Goal: Find specific page/section: Find specific page/section

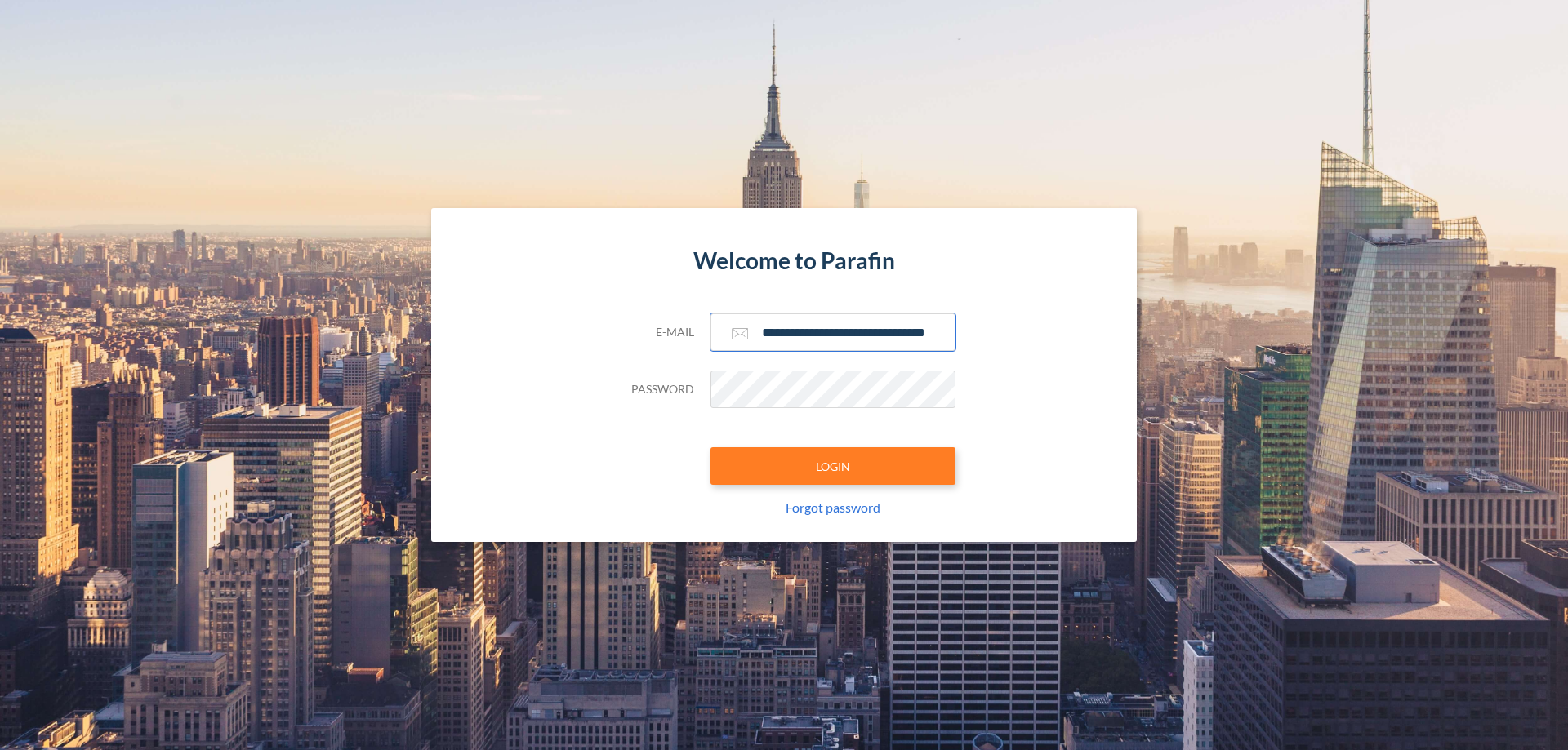
type input "**********"
click at [833, 466] on button "LOGIN" at bounding box center [832, 466] width 245 height 38
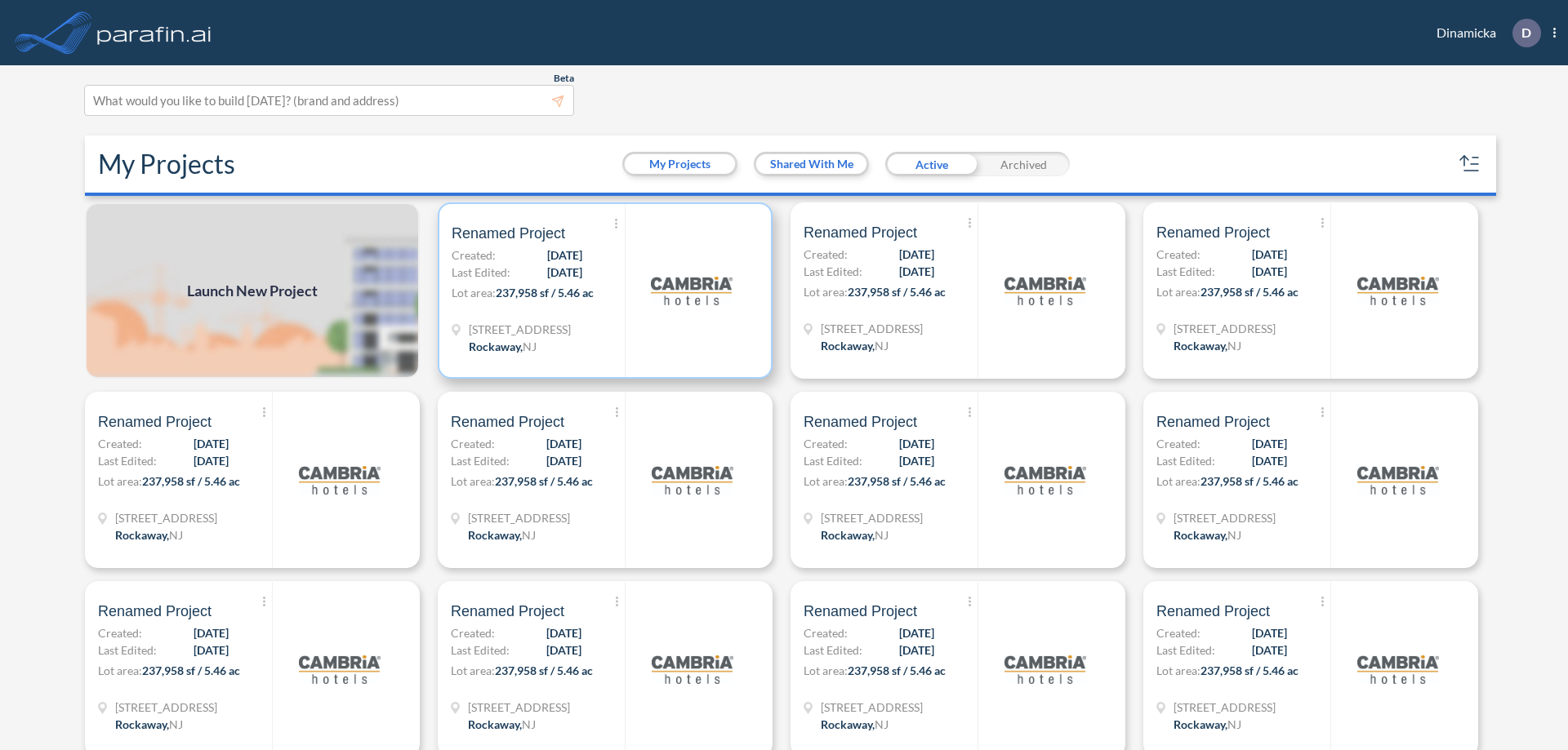
scroll to position [4, 0]
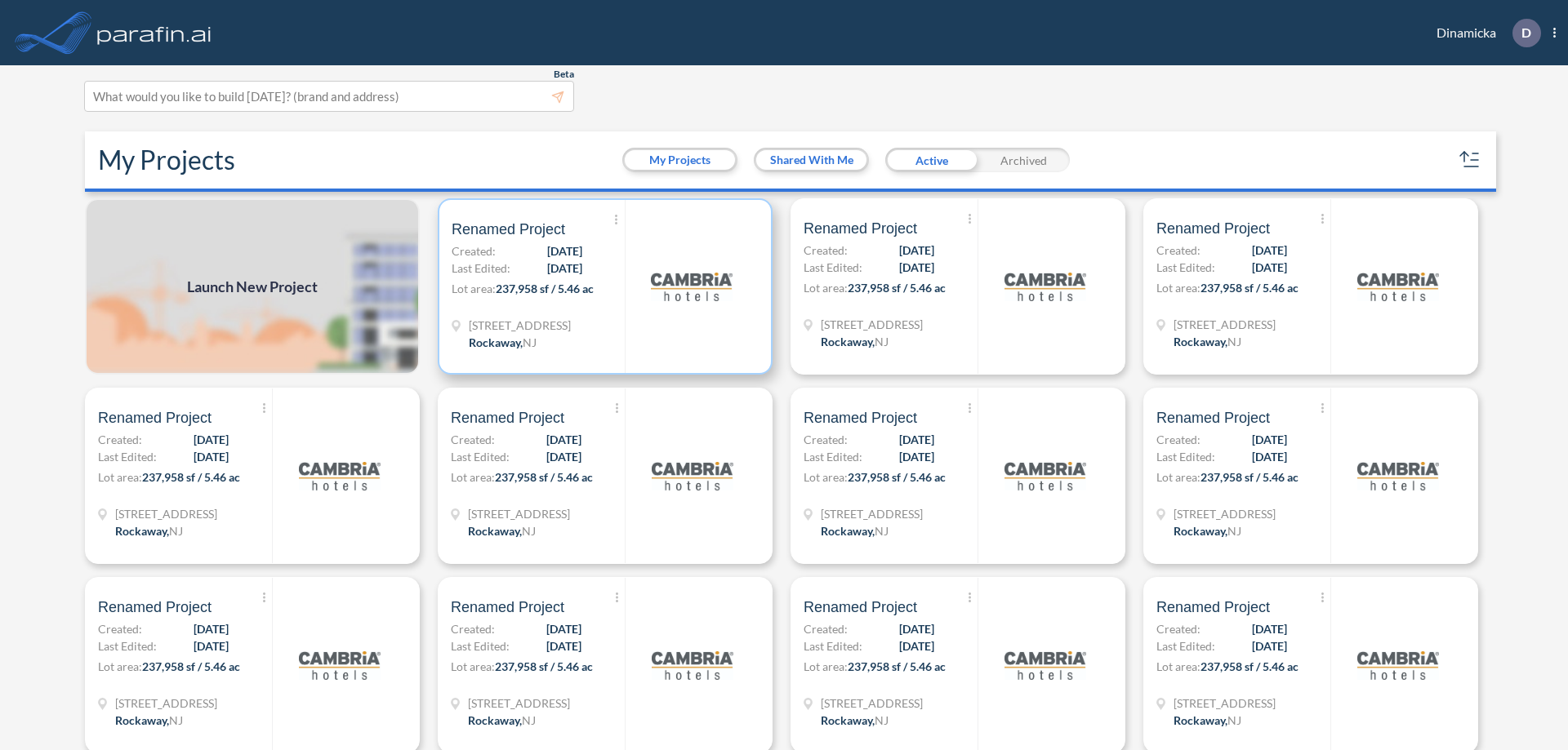
click at [602, 286] on p "Lot area: 237,958 sf / 5.46 ac" at bounding box center [537, 292] width 173 height 23
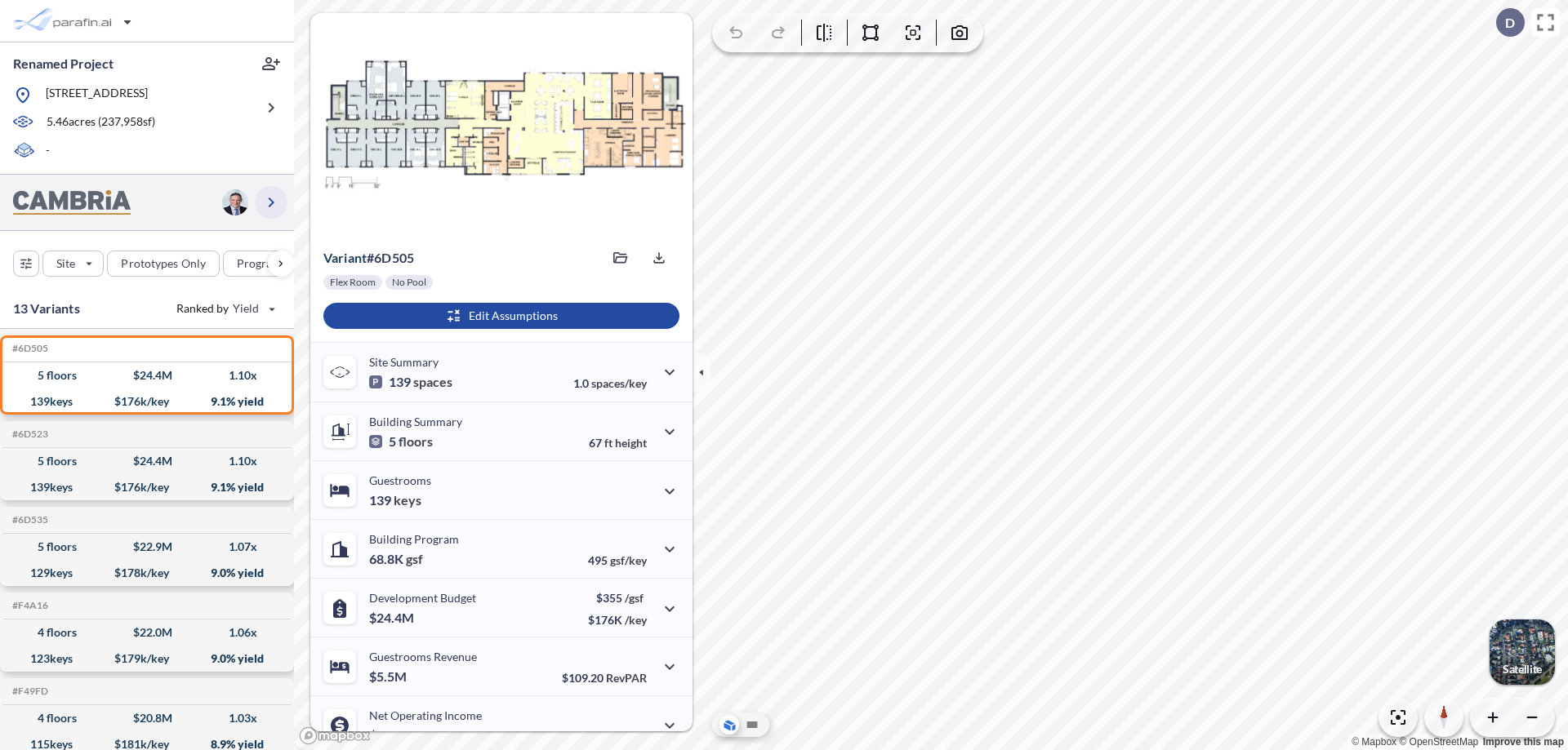
click at [271, 202] on icon "button" at bounding box center [271, 202] width 19 height 19
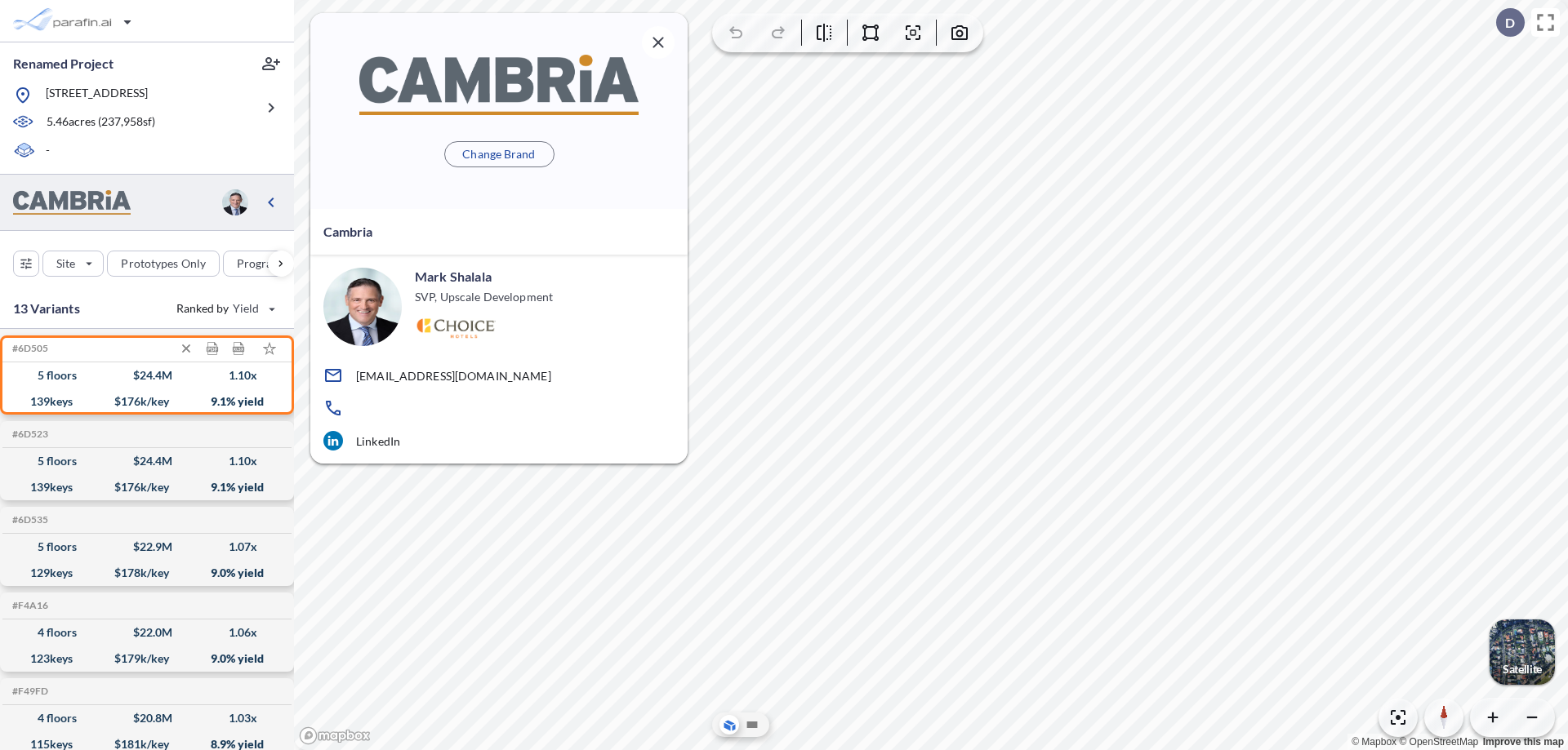
scroll to position [7, 0]
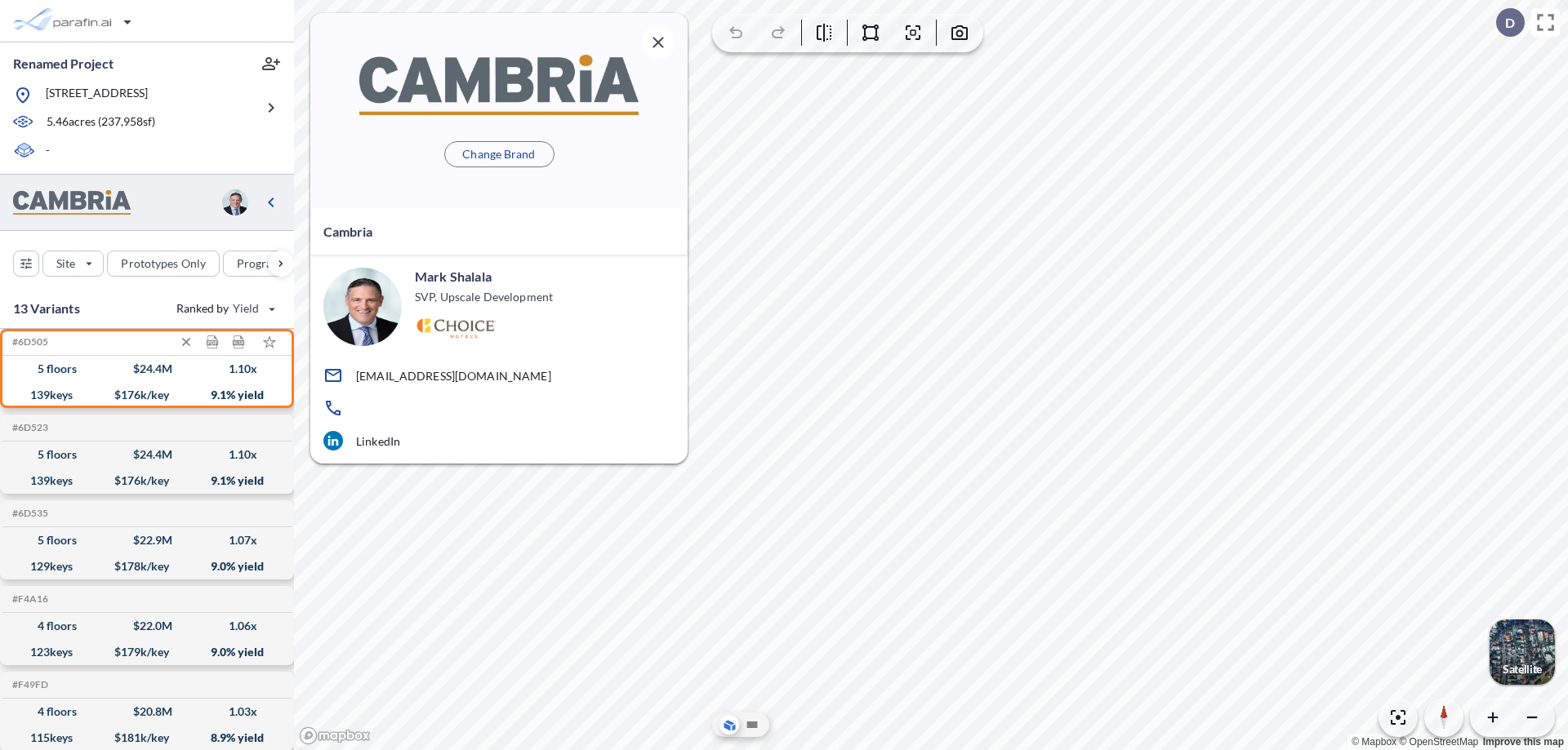
click at [147, 369] on div "$ 24.4 M" at bounding box center [153, 369] width 40 height 0
